Goal: Navigation & Orientation: Find specific page/section

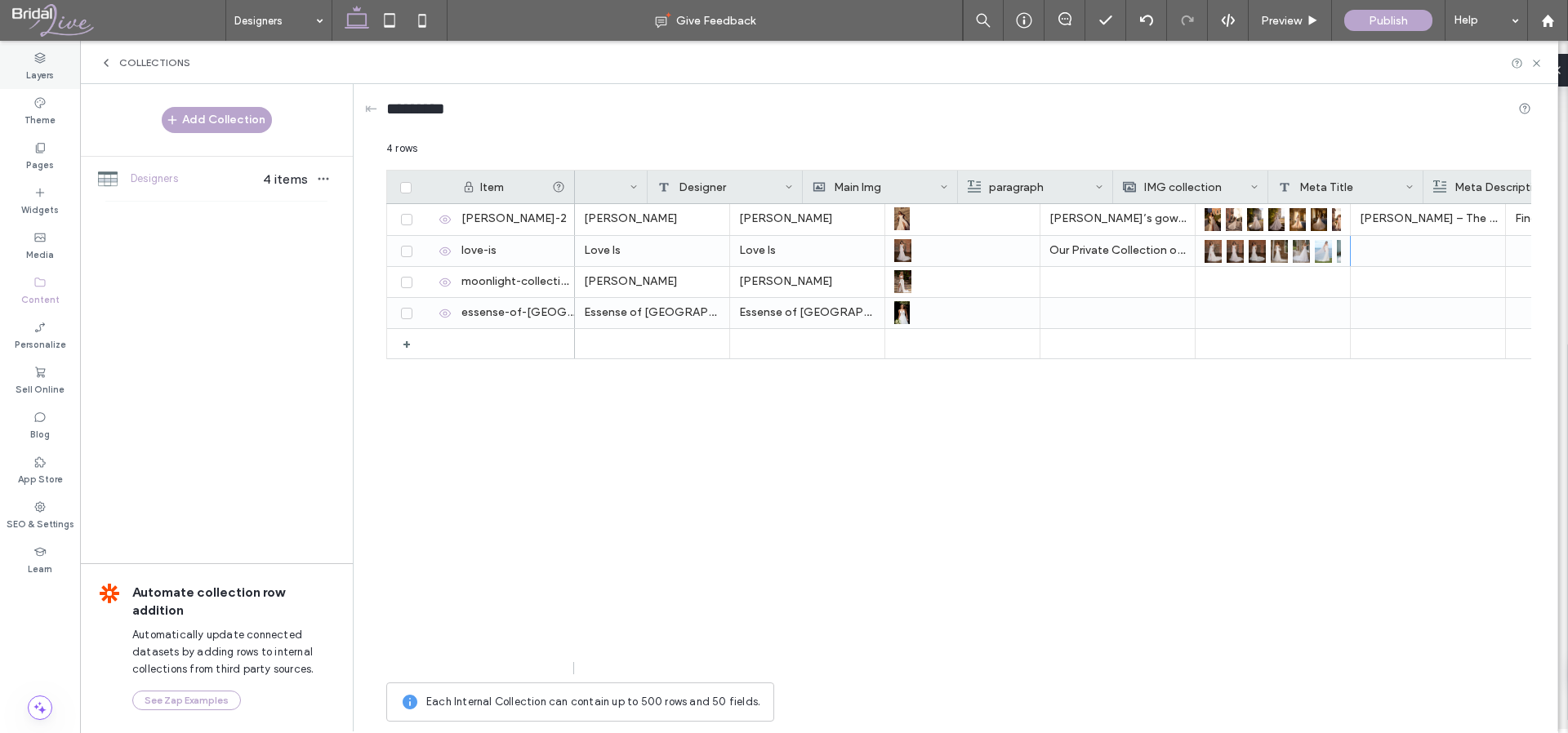
scroll to position [0, 82]
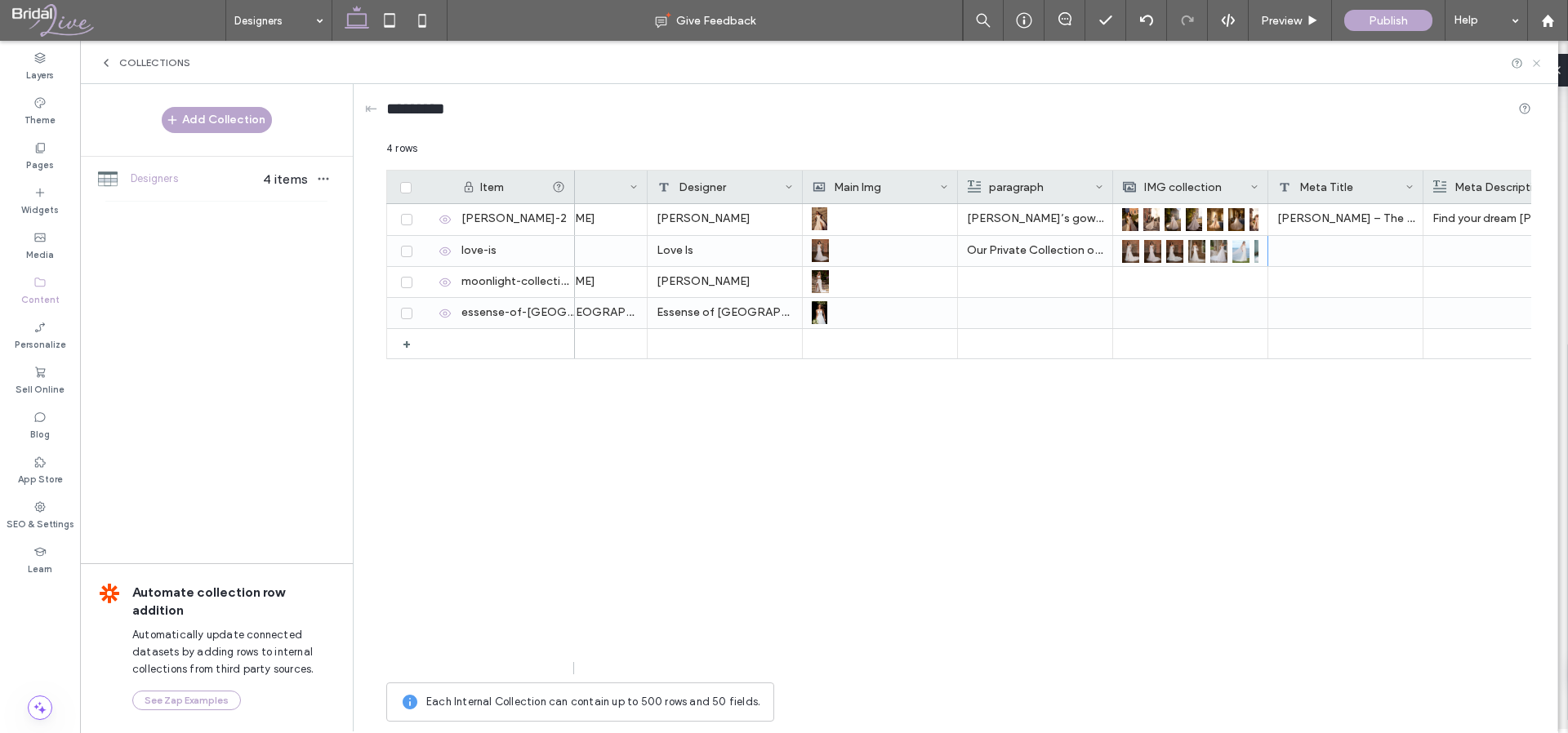
click at [1539, 61] on icon at bounding box center [1537, 63] width 12 height 12
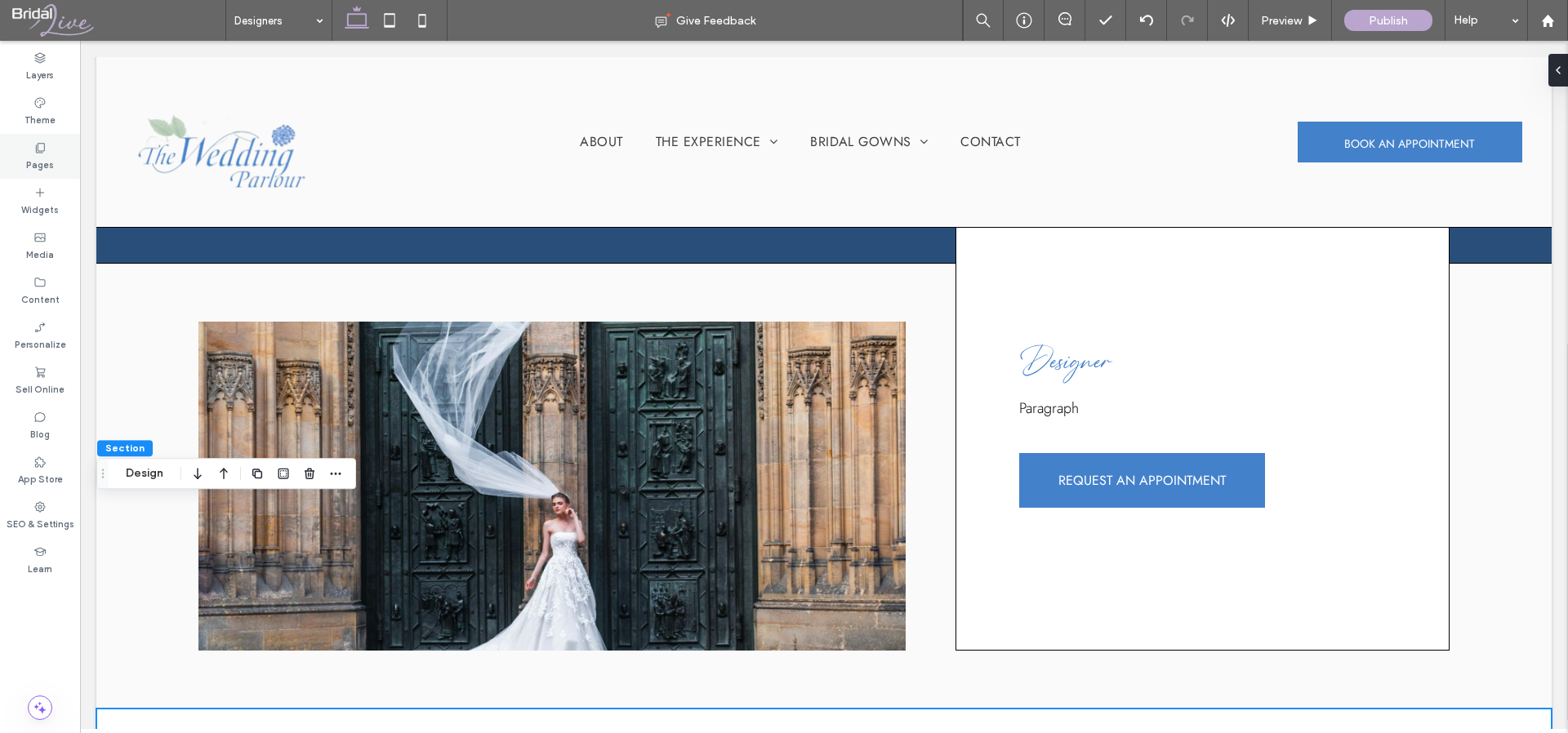
click at [29, 151] on div "Pages" at bounding box center [40, 156] width 80 height 45
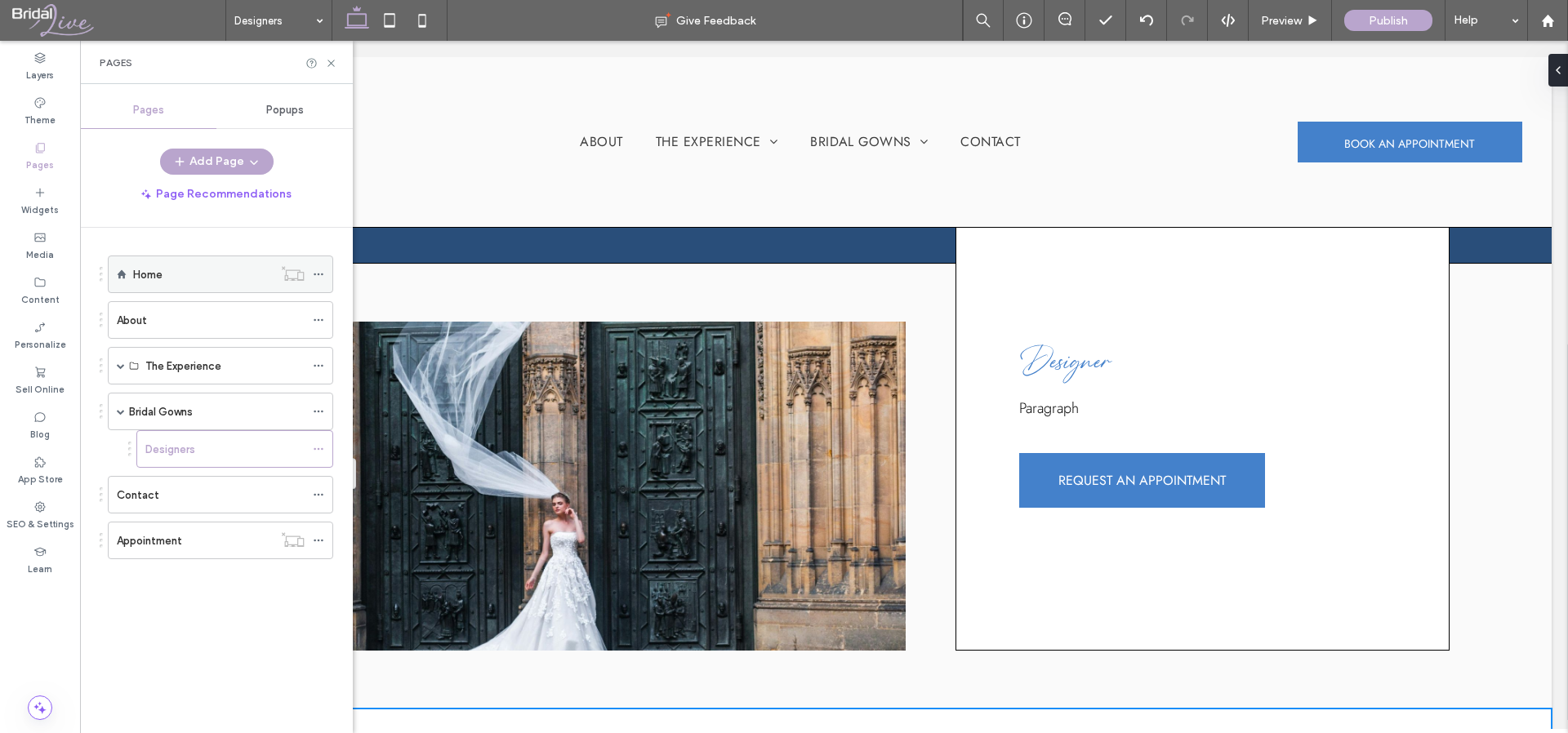
click at [163, 288] on div "Home" at bounding box center [202, 274] width 140 height 36
click at [329, 62] on use at bounding box center [331, 63] width 7 height 7
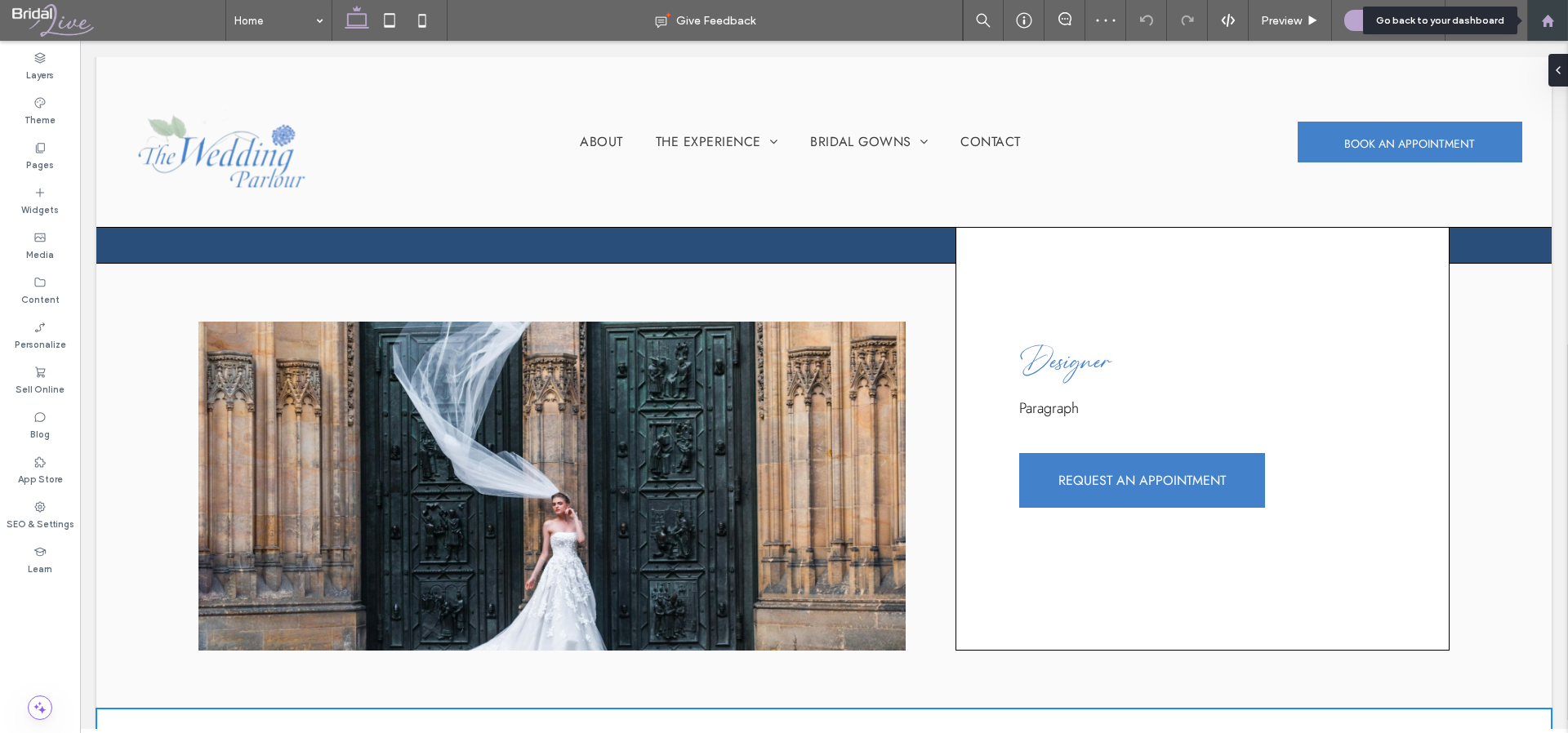
click at [1545, 23] on use at bounding box center [1547, 20] width 12 height 12
